Goal: Transaction & Acquisition: Book appointment/travel/reservation

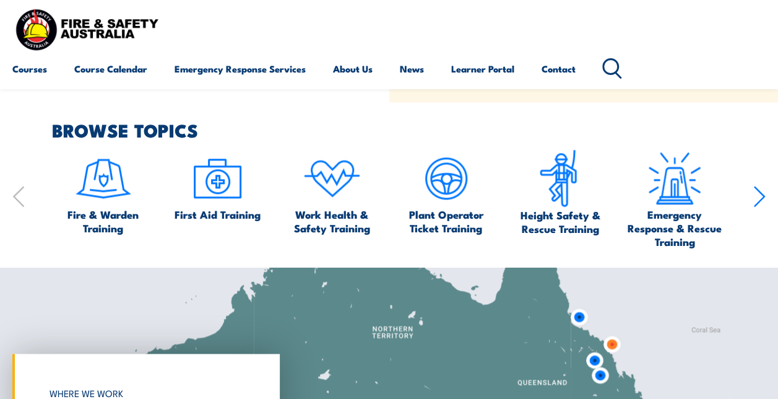
scroll to position [619, 0]
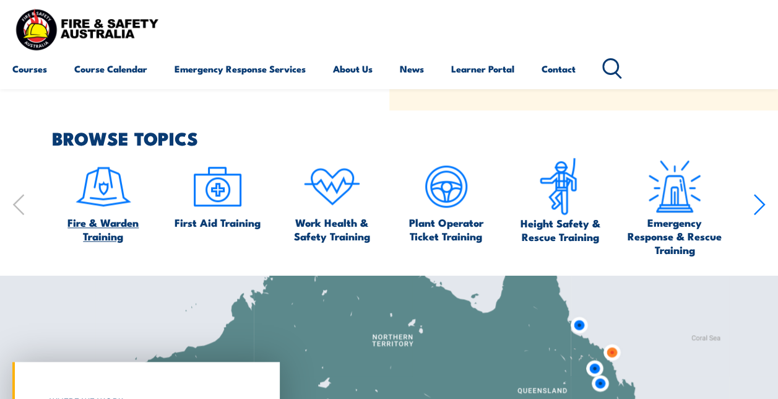
click at [116, 219] on span "Fire & Warden Training" at bounding box center [103, 228] width 103 height 27
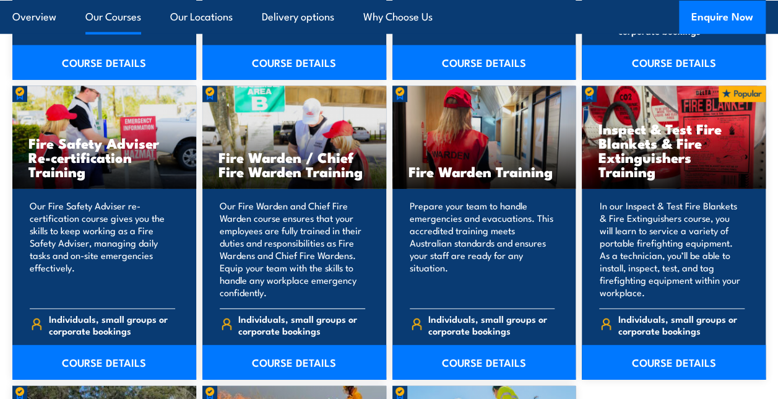
scroll to position [1610, 0]
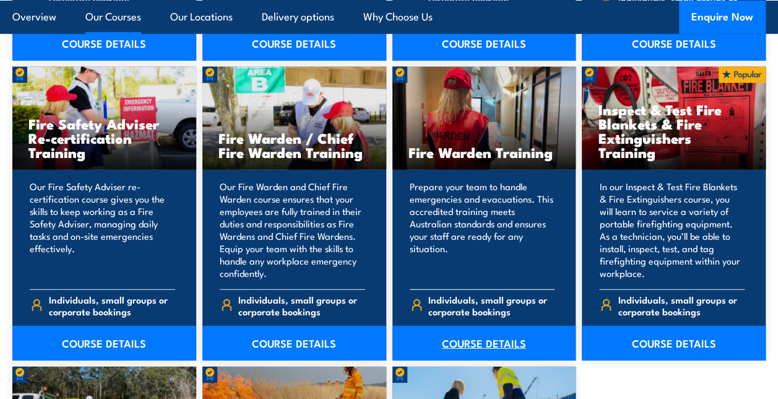
click at [474, 326] on link "COURSE DETAILS" at bounding box center [484, 343] width 184 height 35
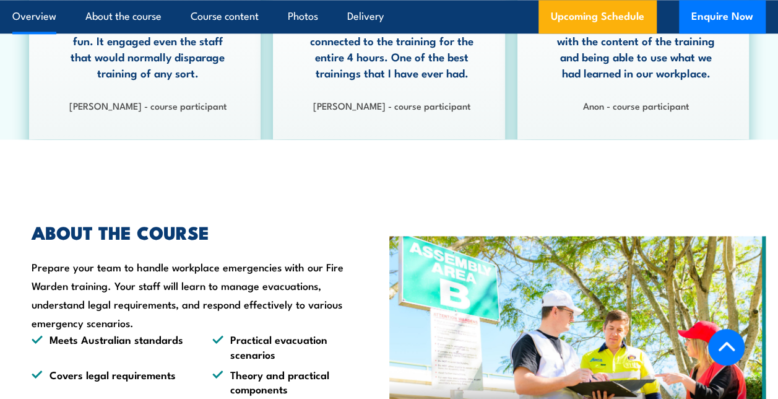
scroll to position [310, 0]
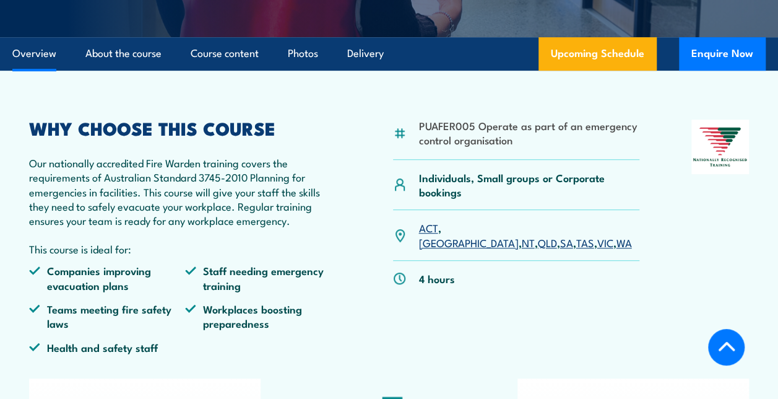
click at [597, 235] on link "VIC" at bounding box center [605, 242] width 16 height 15
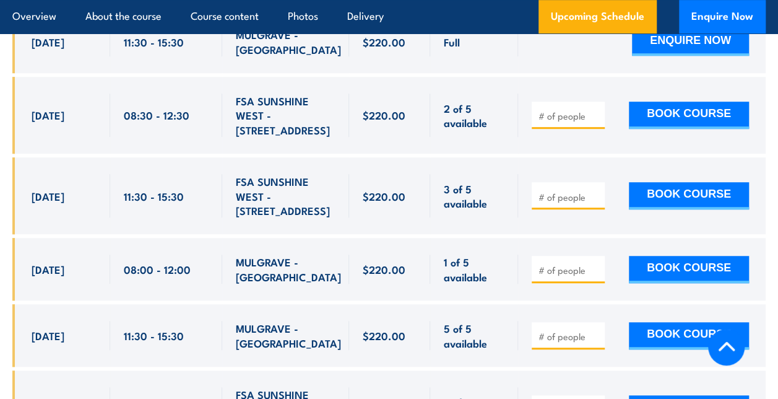
scroll to position [2707, 0]
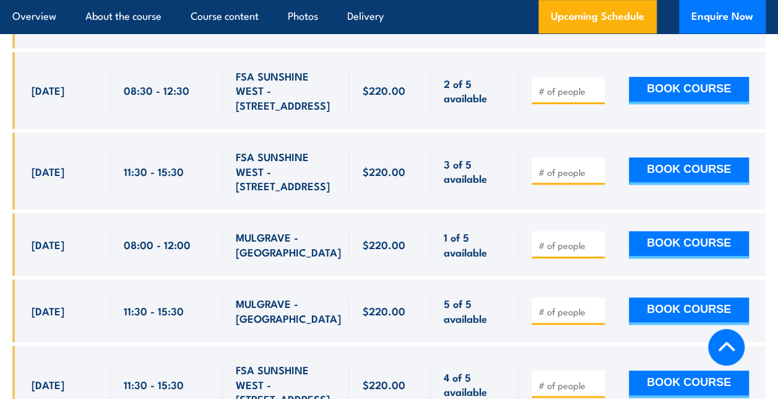
click at [557, 239] on input "number" at bounding box center [570, 245] width 62 height 12
type input "1"
click at [595, 239] on input "1" at bounding box center [570, 245] width 62 height 12
click at [666, 231] on button "BOOK COURSE" at bounding box center [689, 244] width 120 height 27
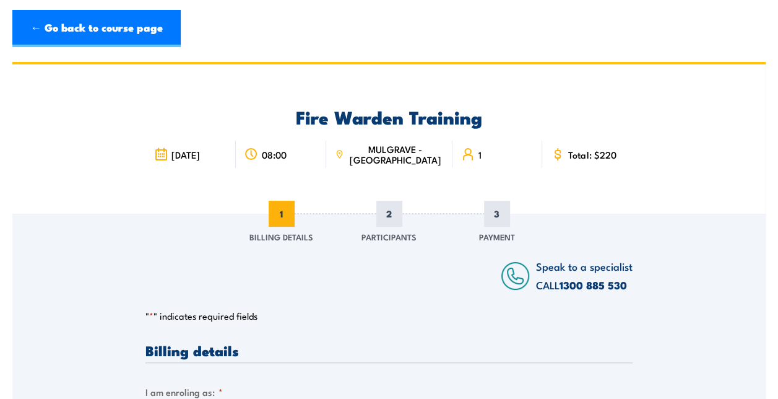
click at [181, 250] on div "Speak to a specialist CALL 1300 885 530 CALL 1300 885 530" at bounding box center [388, 254] width 487 height 80
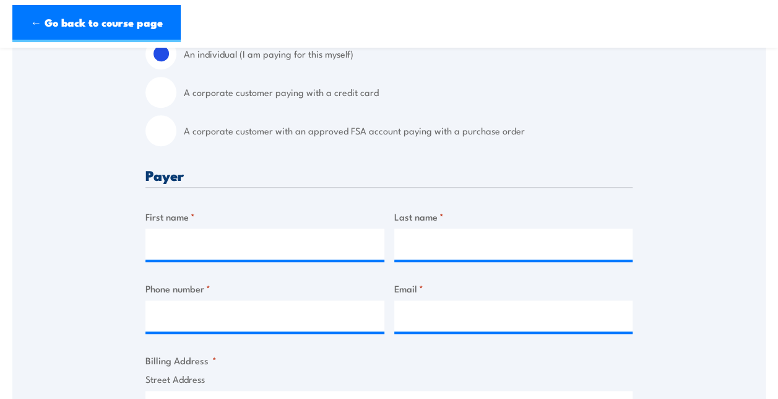
scroll to position [371, 0]
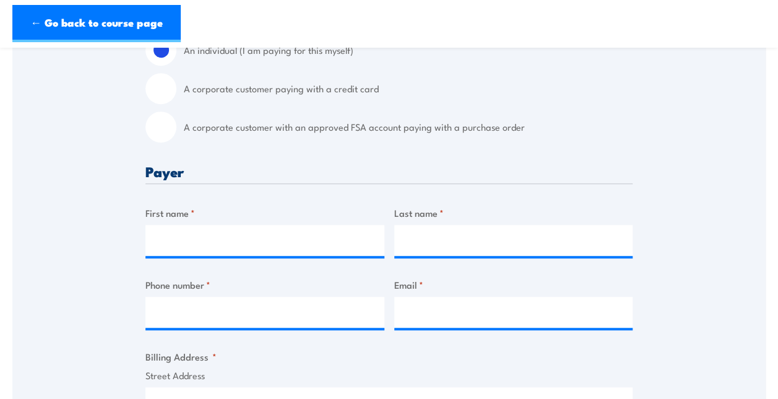
click at [163, 90] on input "A corporate customer paying with a credit card" at bounding box center [160, 88] width 31 height 31
radio input "true"
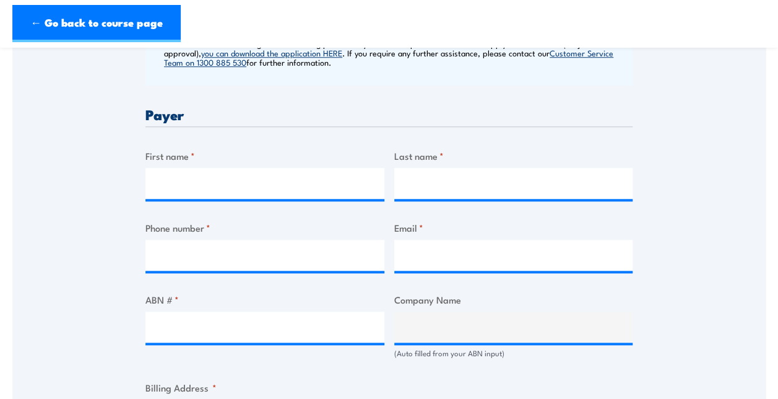
scroll to position [557, 0]
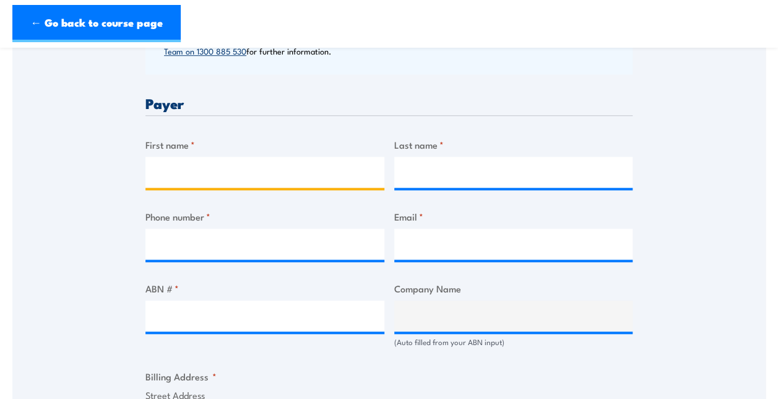
click at [162, 181] on input "First name *" at bounding box center [264, 172] width 239 height 31
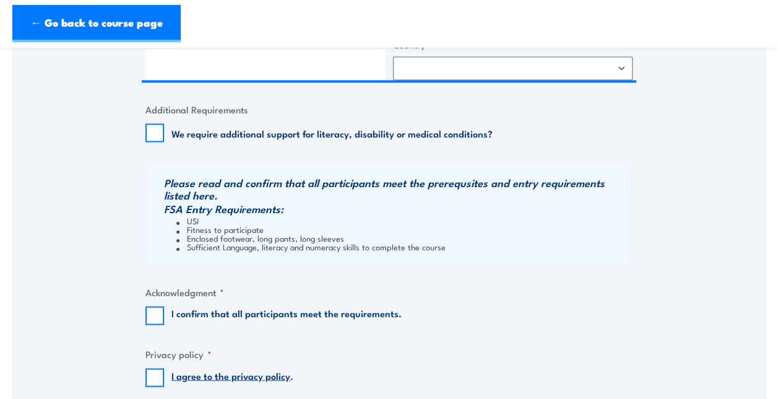
scroll to position [1114, 0]
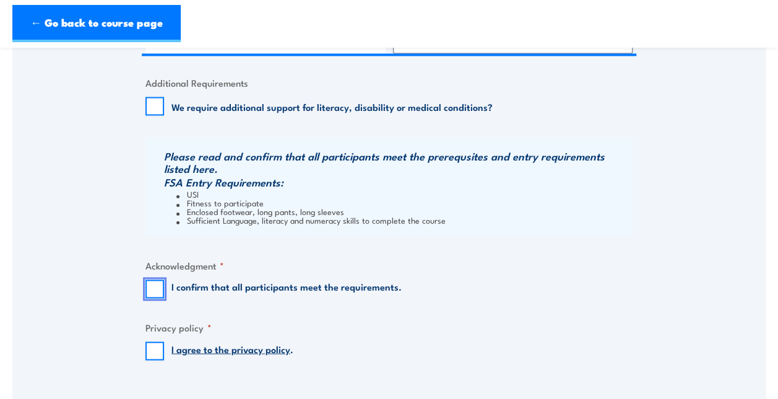
click at [156, 290] on input "I confirm that all participants meet the requirements." at bounding box center [154, 288] width 19 height 19
checkbox input "true"
click at [160, 349] on input "I agree to the privacy policy ." at bounding box center [154, 350] width 19 height 19
checkbox input "true"
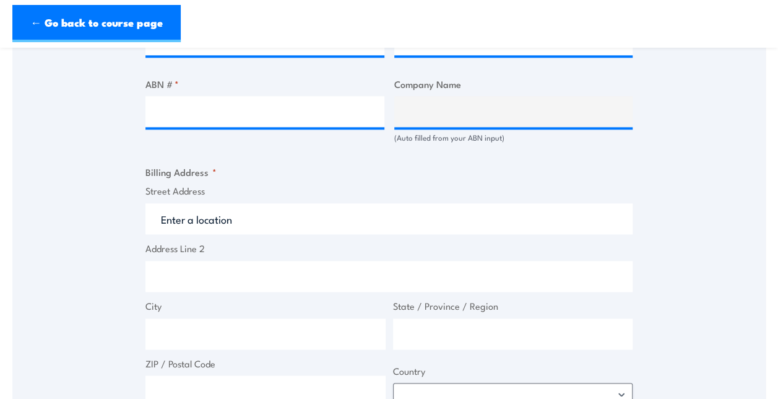
scroll to position [743, 0]
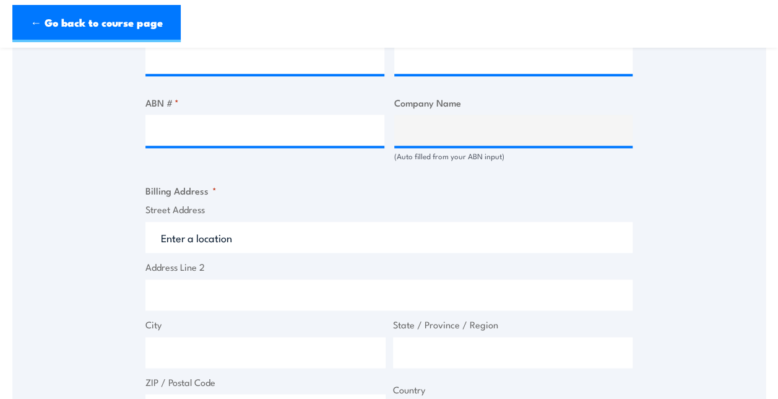
click at [207, 235] on input "Street Address" at bounding box center [388, 237] width 487 height 31
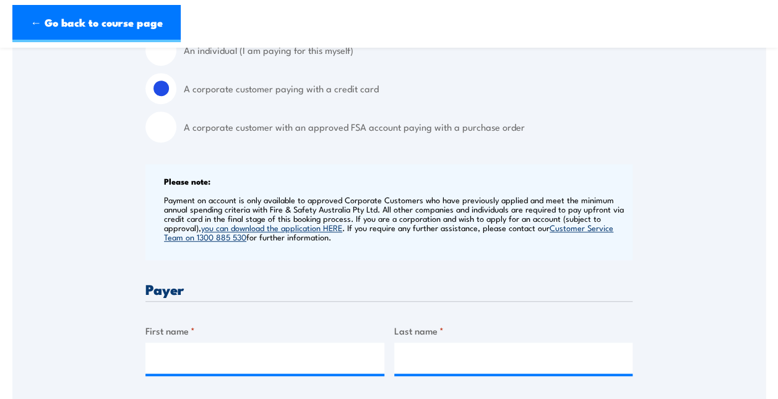
scroll to position [433, 0]
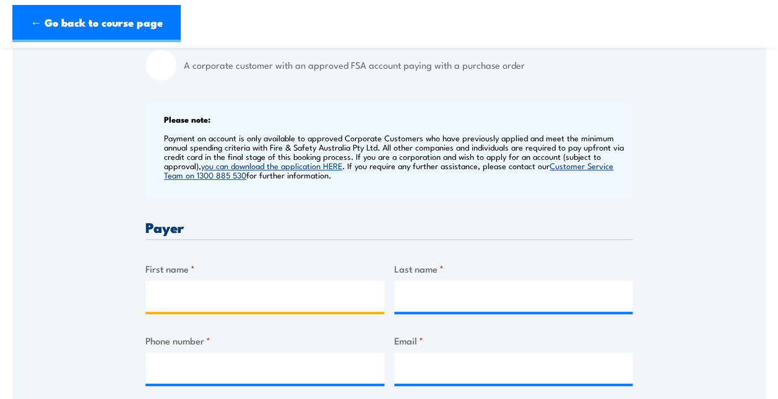
click at [158, 293] on input "First name *" at bounding box center [264, 295] width 239 height 31
type input "Kamal"
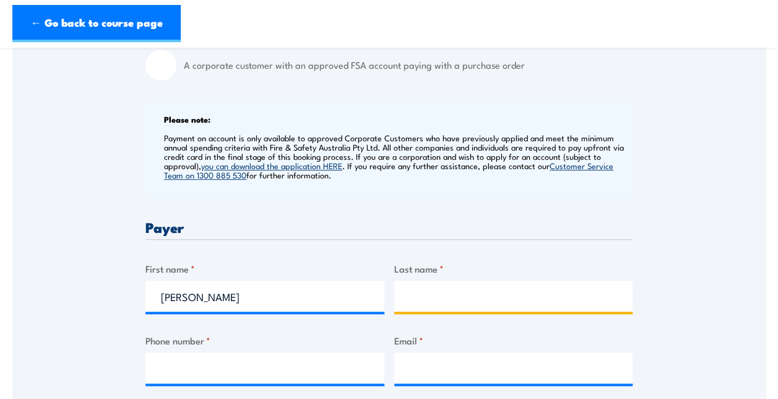
type input "Khullar"
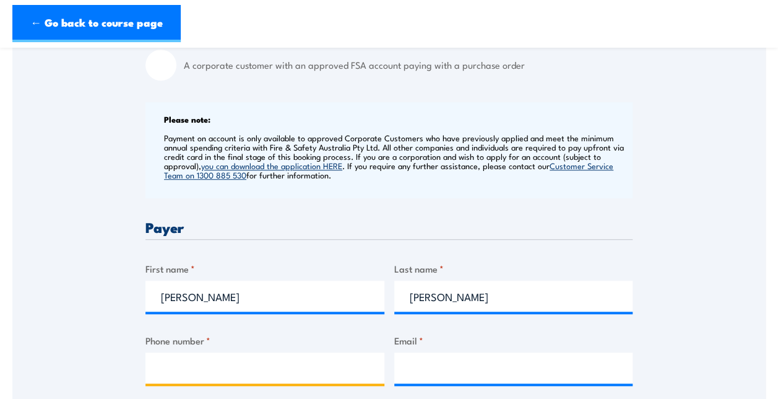
type input "0430785664"
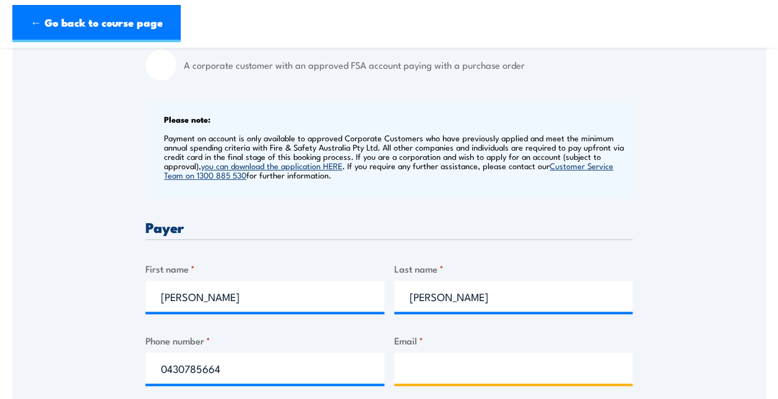
type input "Kamal@ifschocolate.com"
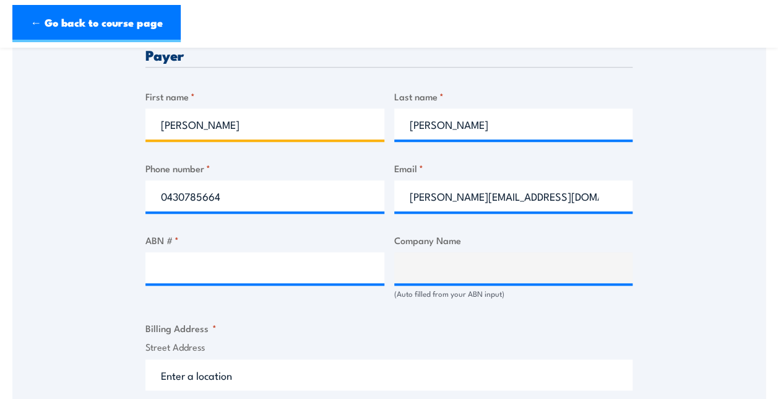
scroll to position [619, 0]
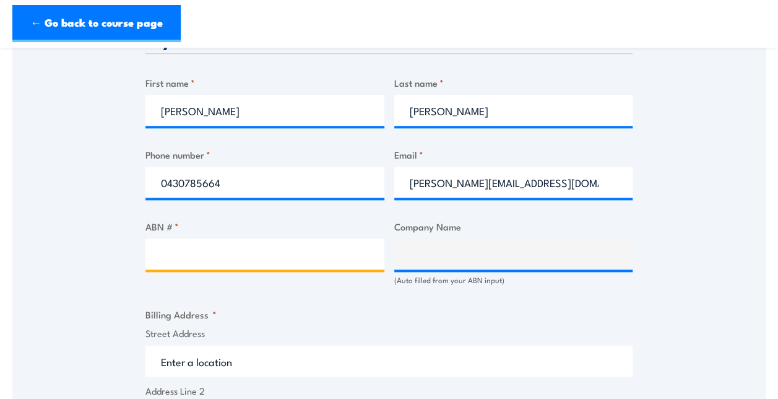
click at [219, 256] on input "ABN # *" at bounding box center [264, 253] width 239 height 31
click at [169, 251] on input "ABN # *" at bounding box center [264, 253] width 239 height 31
paste input "55 102 805 185"
type input "55 102 805 185"
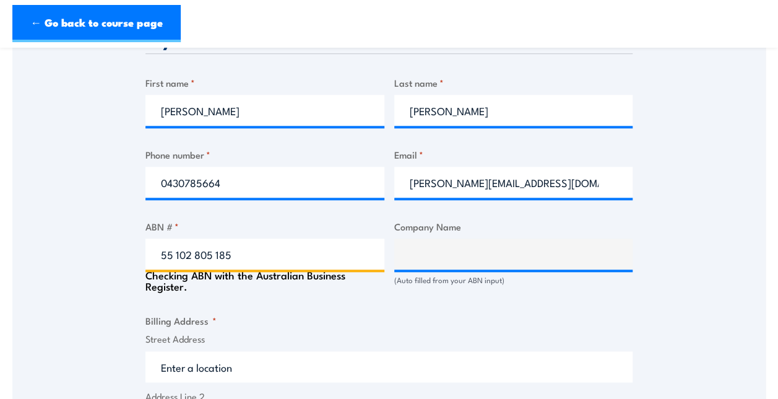
type input "INDUSTRIAL FOOD SERVICES PTY LIMITED"
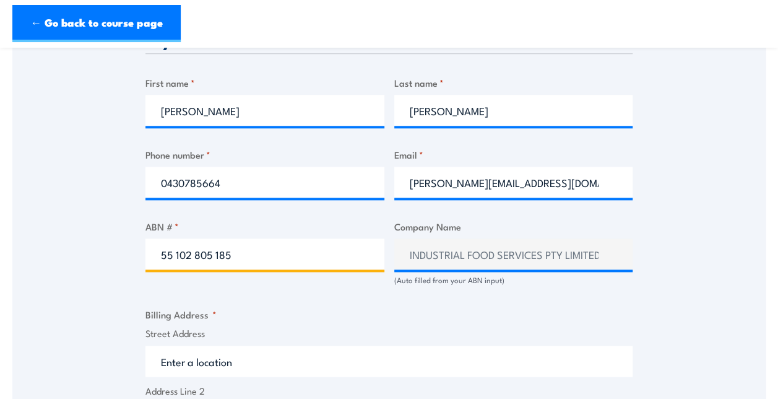
type input "55 102 805 185"
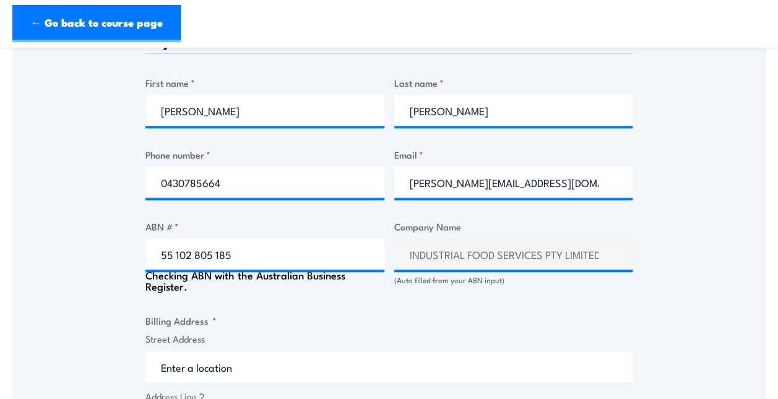
click at [398, 307] on div "Billing details I am enroling as: * An individual (I am paying for this myself)…" at bounding box center [388, 303] width 487 height 1159
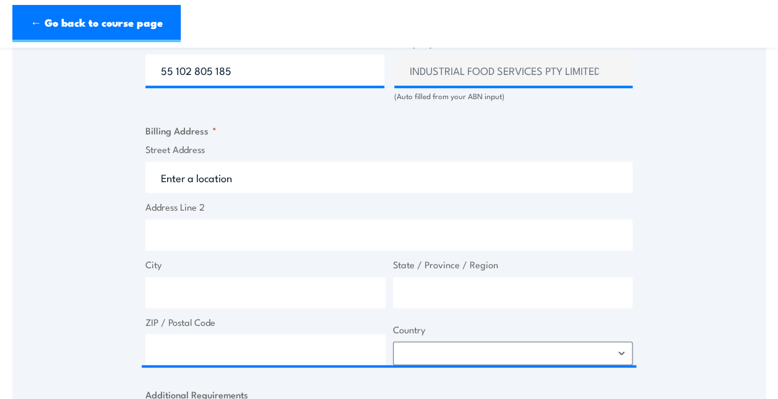
scroll to position [805, 0]
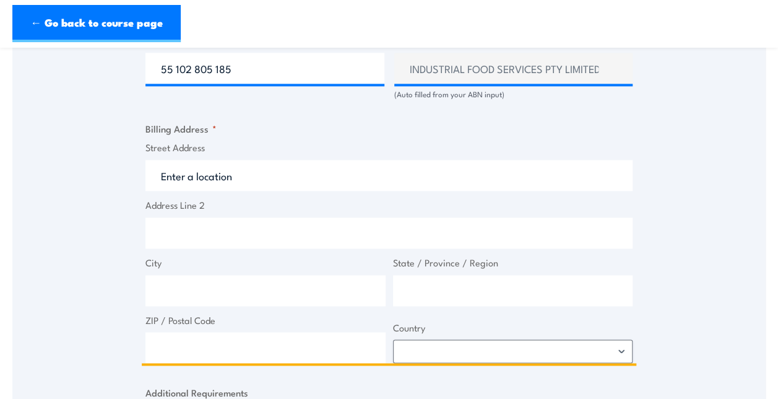
click at [212, 183] on input "Street Address" at bounding box center [388, 175] width 487 height 31
click at [191, 228] on input "Address Line 2" at bounding box center [388, 232] width 487 height 31
click at [160, 175] on input "Street Address" at bounding box center [388, 175] width 487 height 31
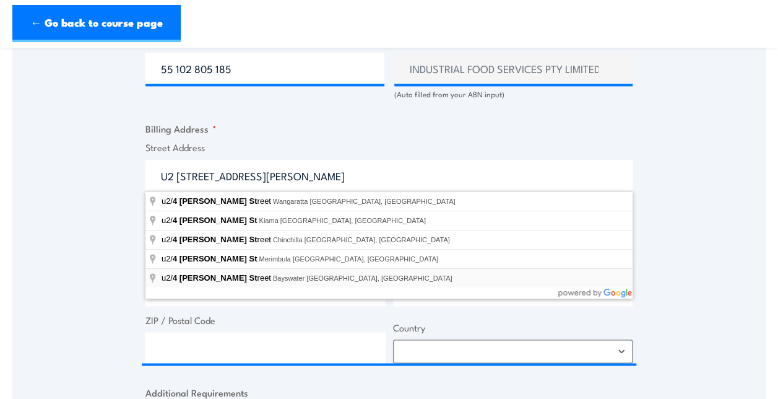
type input "u2/4 Reid Street, Bayswater VIC, Australia"
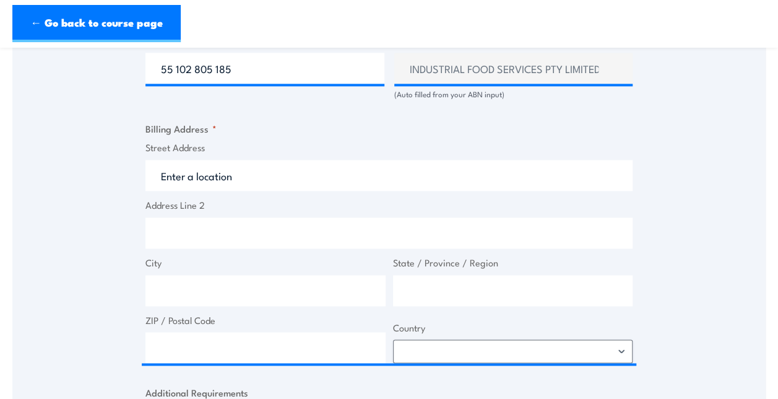
type input "4 Reid St"
type input "Bayswater"
type input "Victoria"
type input "3153"
select select "Australia"
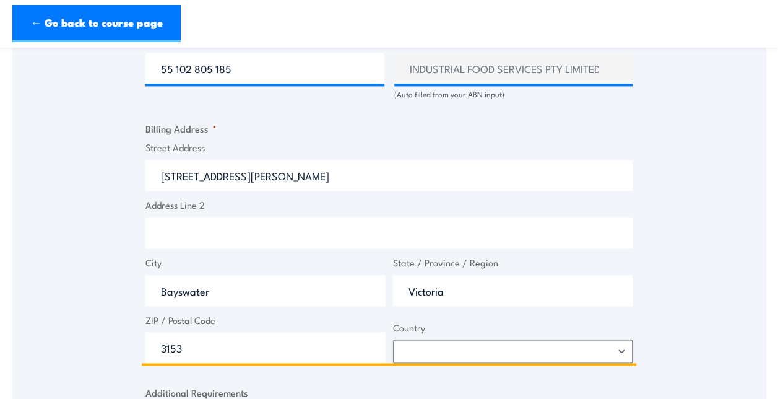
click at [183, 232] on input "Address Line 2" at bounding box center [388, 232] width 487 height 31
type input "U2"
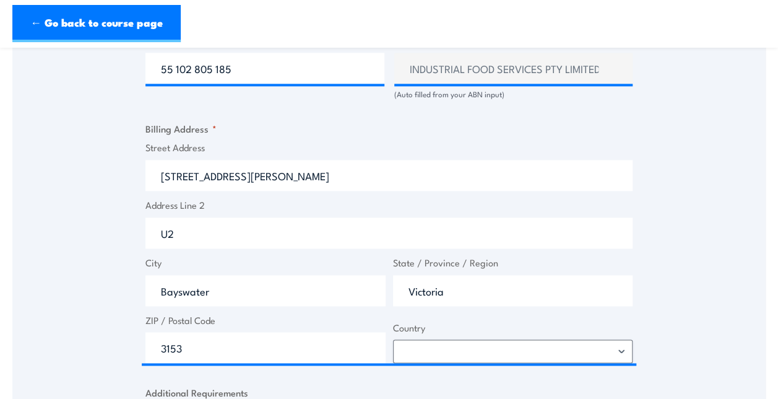
click at [671, 235] on div "Speak to a specialist CALL 1300 885 530 CALL 1300 885 530 " * " indicates requi…" at bounding box center [388, 52] width 753 height 1287
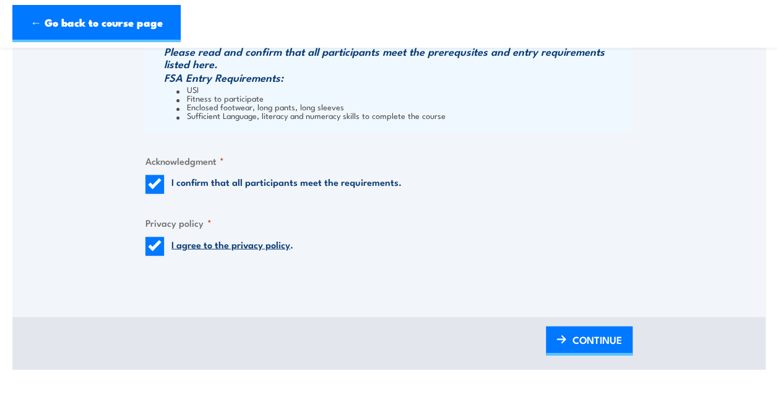
scroll to position [1238, 0]
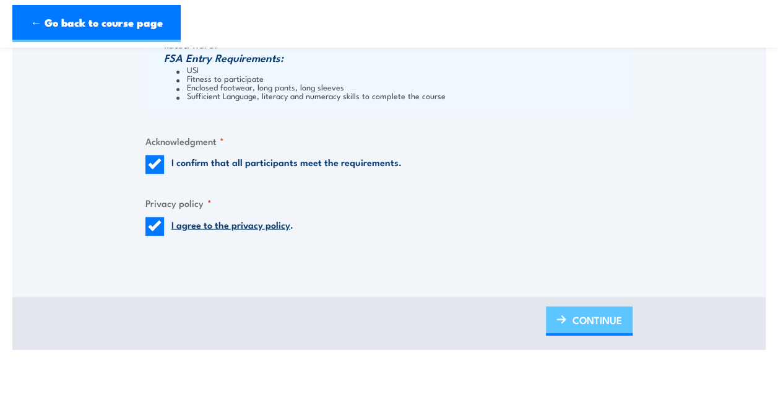
click at [609, 322] on span "CONTINUE" at bounding box center [598, 319] width 50 height 33
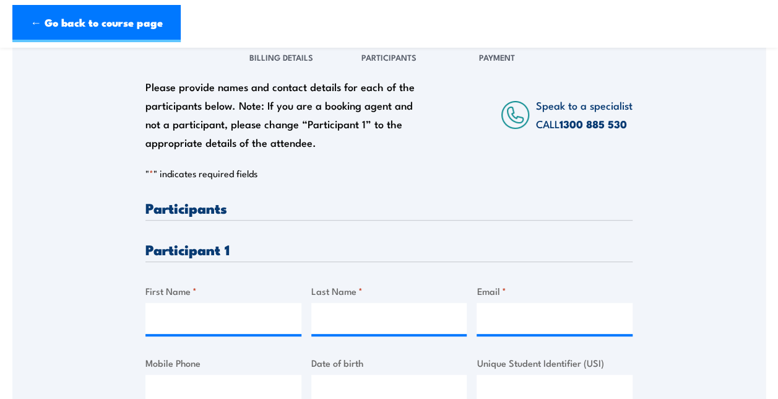
scroll to position [248, 0]
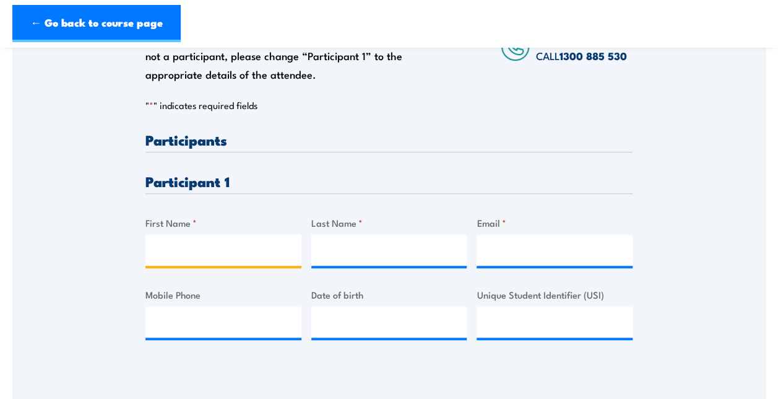
click at [253, 245] on input "First Name *" at bounding box center [223, 250] width 156 height 31
click at [233, 240] on input "First Name *" at bounding box center [223, 250] width 156 height 31
paste input "Brooke Shields"
drag, startPoint x: 252, startPoint y: 249, endPoint x: 196, endPoint y: 253, distance: 56.5
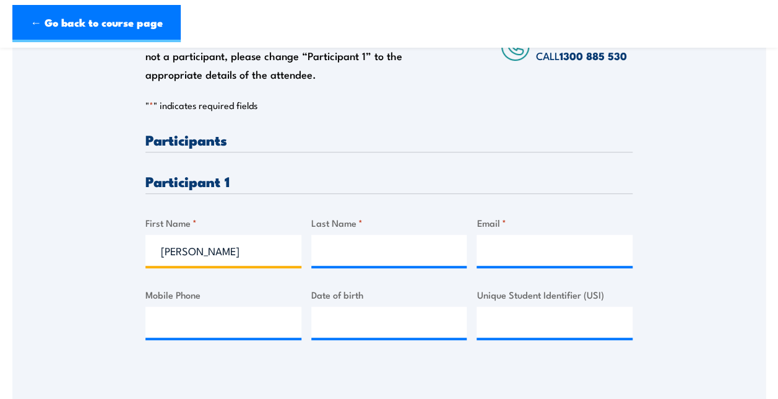
click at [196, 253] on input "Brooke Shields" at bounding box center [223, 250] width 156 height 31
type input "Brooke"
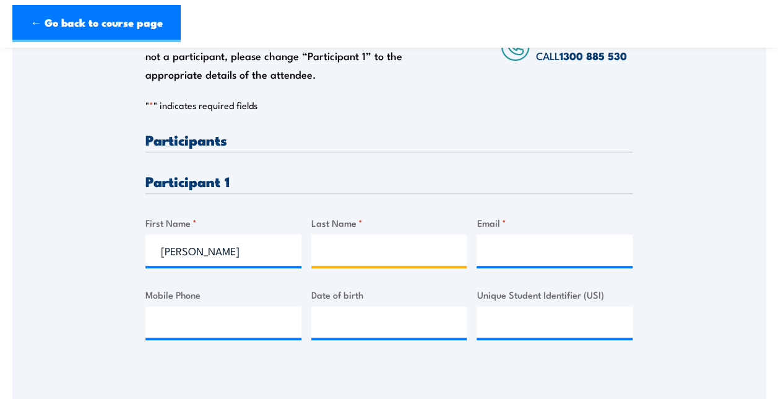
paste input "Shields"
type input "Shields"
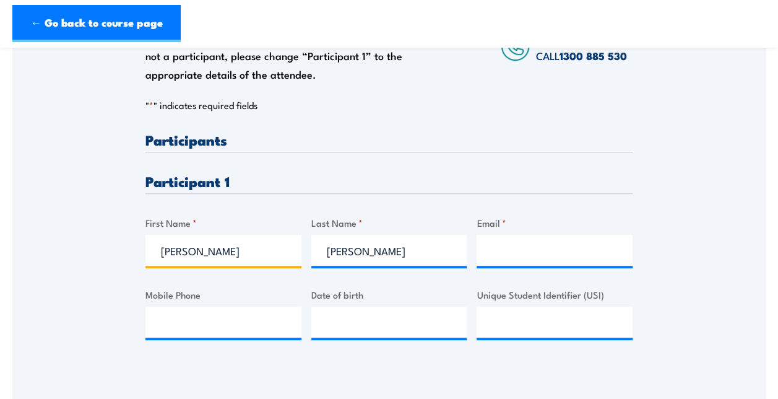
click at [276, 252] on input "Brooke" at bounding box center [223, 250] width 156 height 31
type input "Brooke Louise"
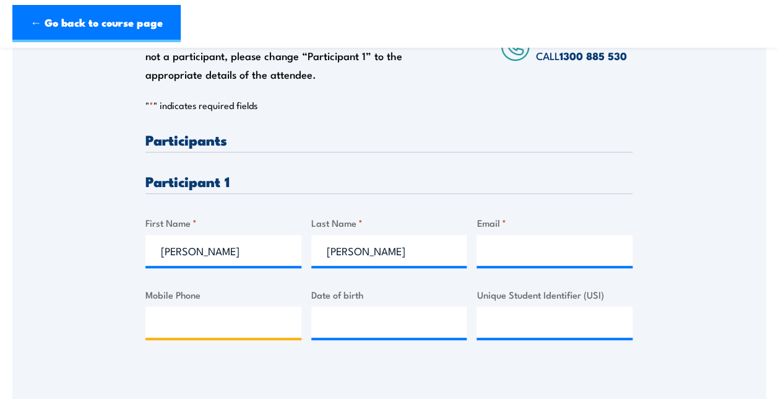
click at [182, 316] on input "Mobile Phone" at bounding box center [223, 321] width 156 height 31
paste input "0412830032"
type input "0412830032"
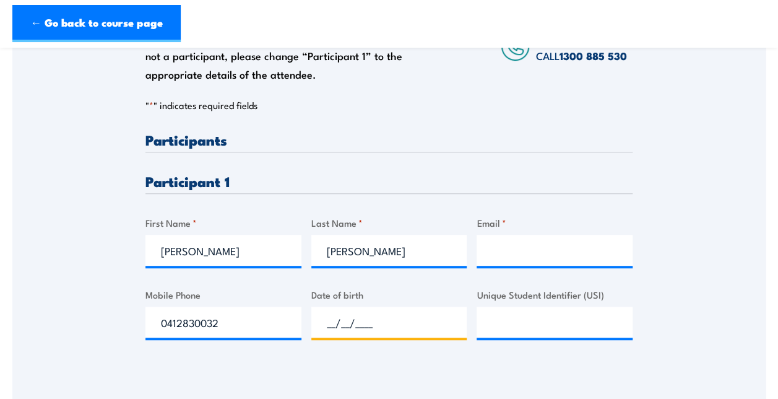
click at [341, 312] on input "__/__/____" at bounding box center [389, 321] width 156 height 31
type input "13/05/1982"
click at [692, 256] on div "Please provide names and contact details for each of the participants below. No…" at bounding box center [388, 165] width 753 height 398
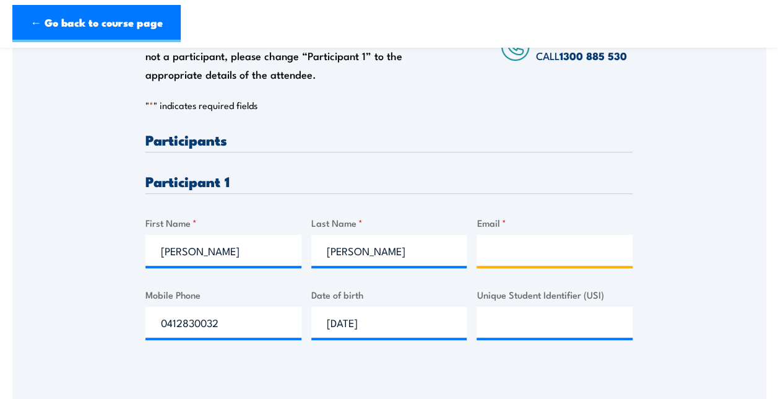
click at [534, 250] on input "Email *" at bounding box center [555, 250] width 156 height 31
paste input "brooke@ifschocolate.com"
type input "brooke@ifschocolate.com"
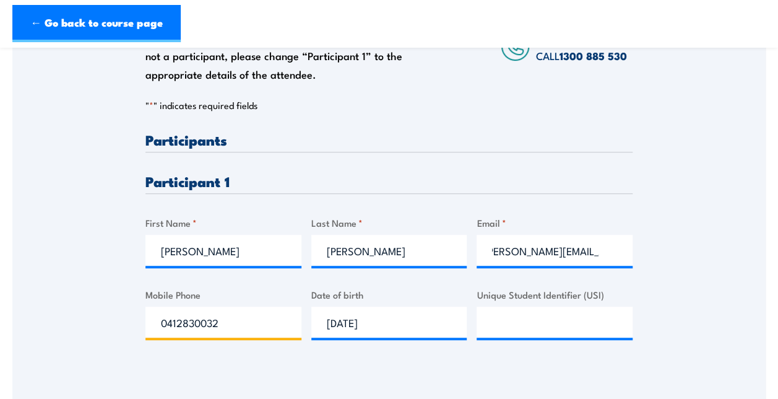
scroll to position [0, 0]
drag, startPoint x: 241, startPoint y: 324, endPoint x: 80, endPoint y: 317, distance: 161.7
click at [80, 317] on div "Please provide names and contact details for each of the participants below. No…" at bounding box center [388, 165] width 753 height 398
click at [448, 373] on div "Please provide names and contact details for each of the participants below. No…" at bounding box center [388, 182] width 753 height 433
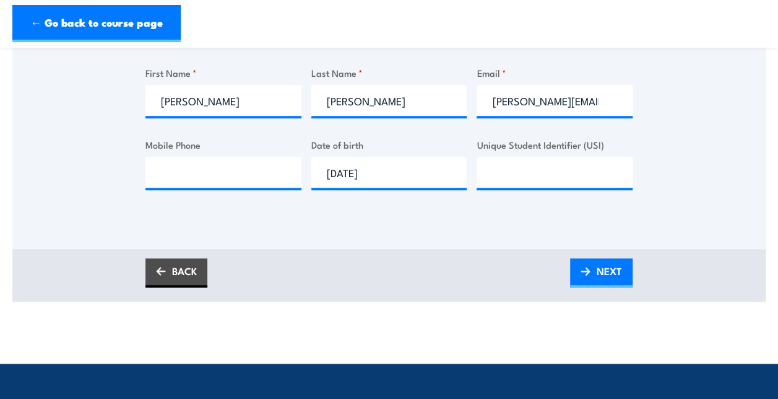
scroll to position [433, 0]
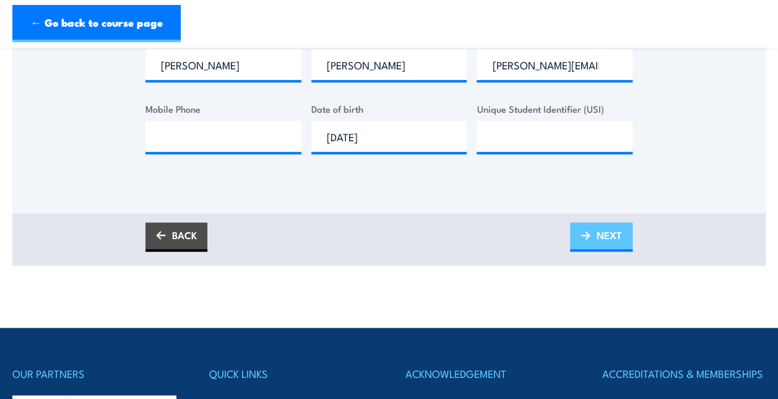
click at [609, 241] on span "NEXT" at bounding box center [609, 235] width 25 height 33
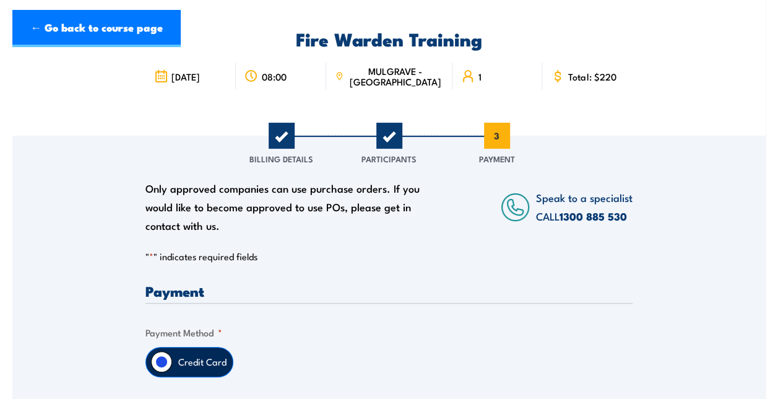
scroll to position [186, 0]
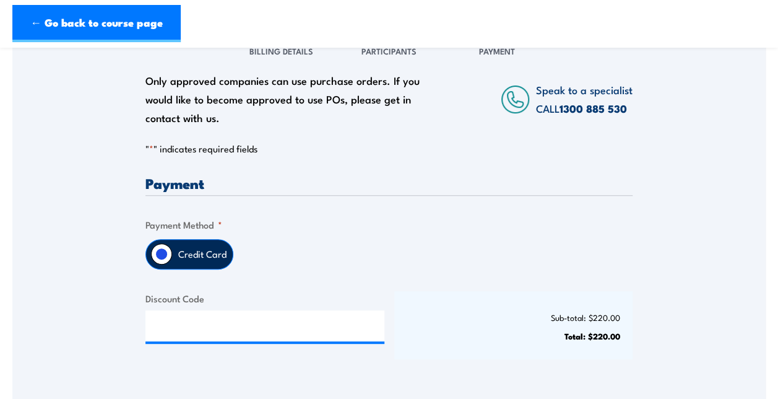
click at [196, 251] on label "Credit Card" at bounding box center [202, 254] width 61 height 29
click at [172, 251] on input "Credit Card" at bounding box center [161, 253] width 21 height 21
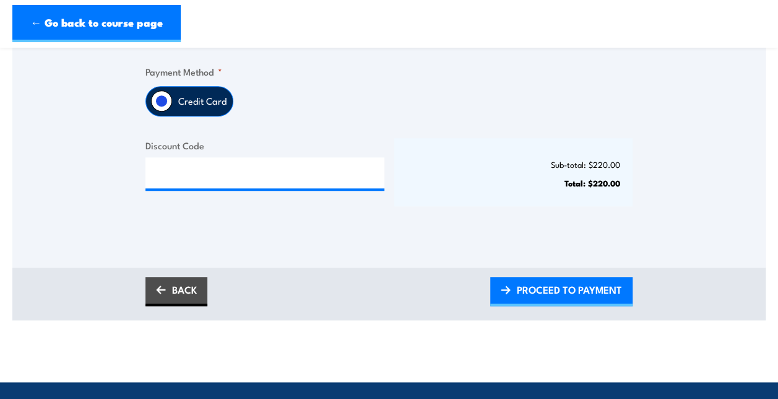
scroll to position [433, 0]
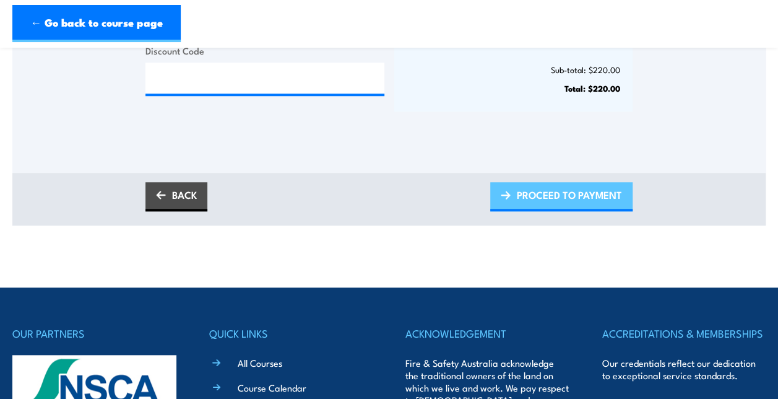
click at [578, 196] on span "PROCEED TO PAYMENT" at bounding box center [569, 194] width 105 height 33
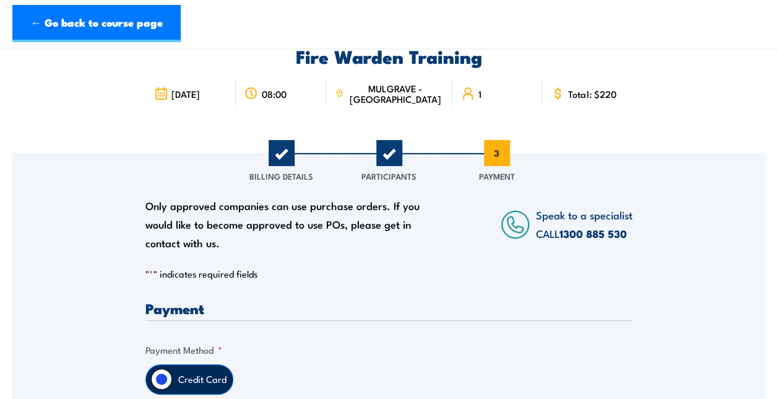
scroll to position [11, 0]
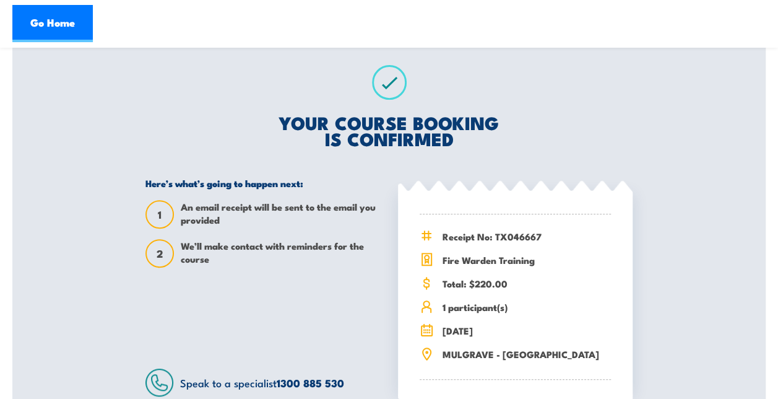
scroll to position [214, 0]
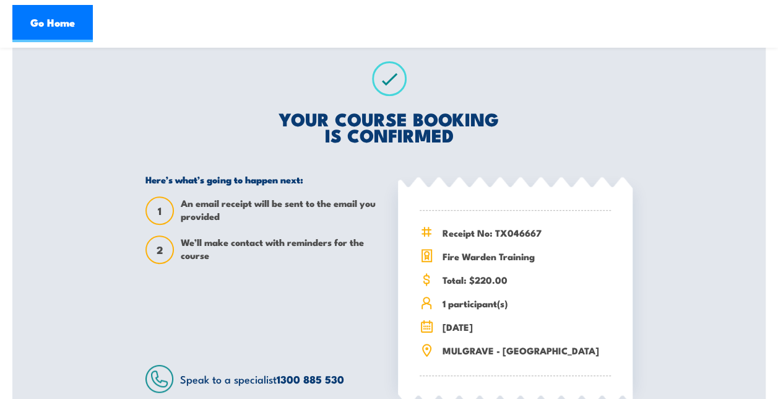
click at [115, 112] on div "Fire Warden Training 23 September 2025 08:00 1 1 2" at bounding box center [388, 151] width 753 height 607
click at [594, 88] on div "YOUR COURSE BOOKING IS CONFIRMED Here’s what’s going to happen next: 1 An email…" at bounding box center [389, 226] width 517 height 455
